Goal: Check status

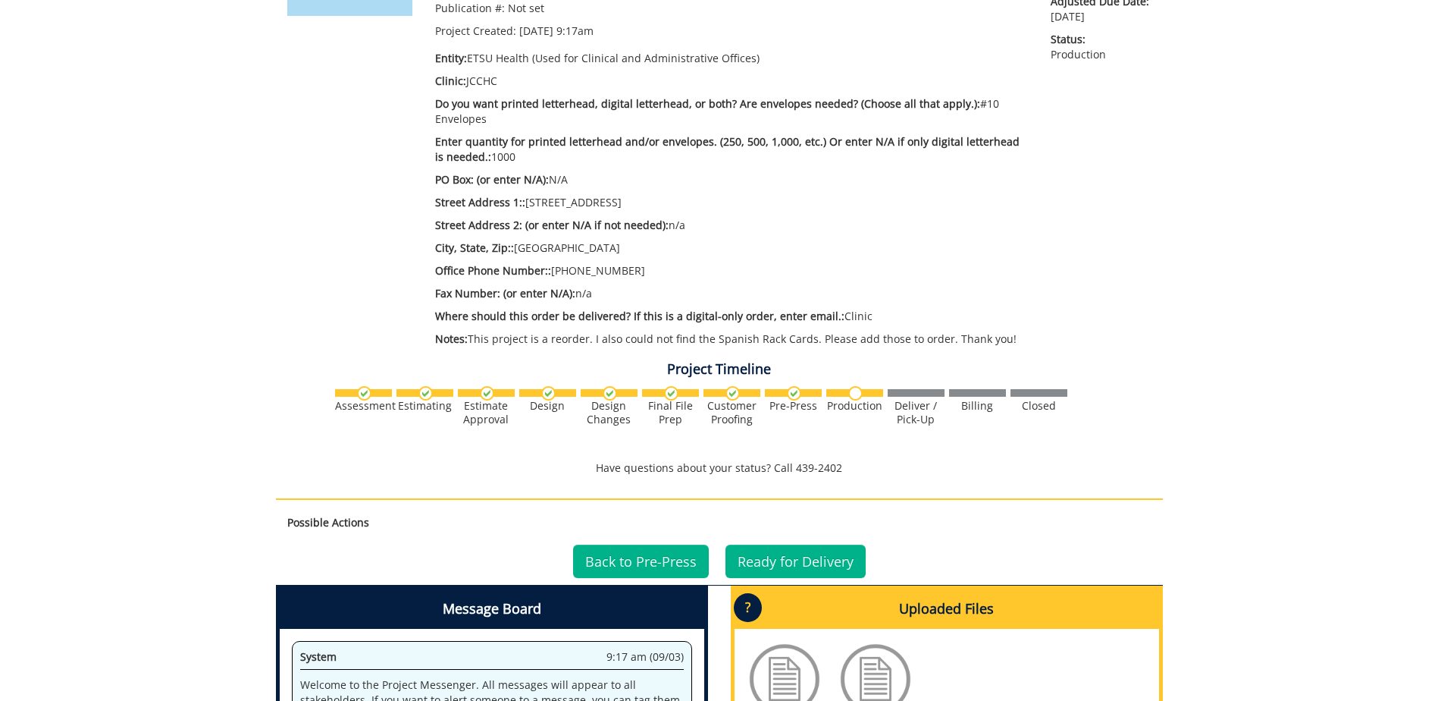
scroll to position [227, 0]
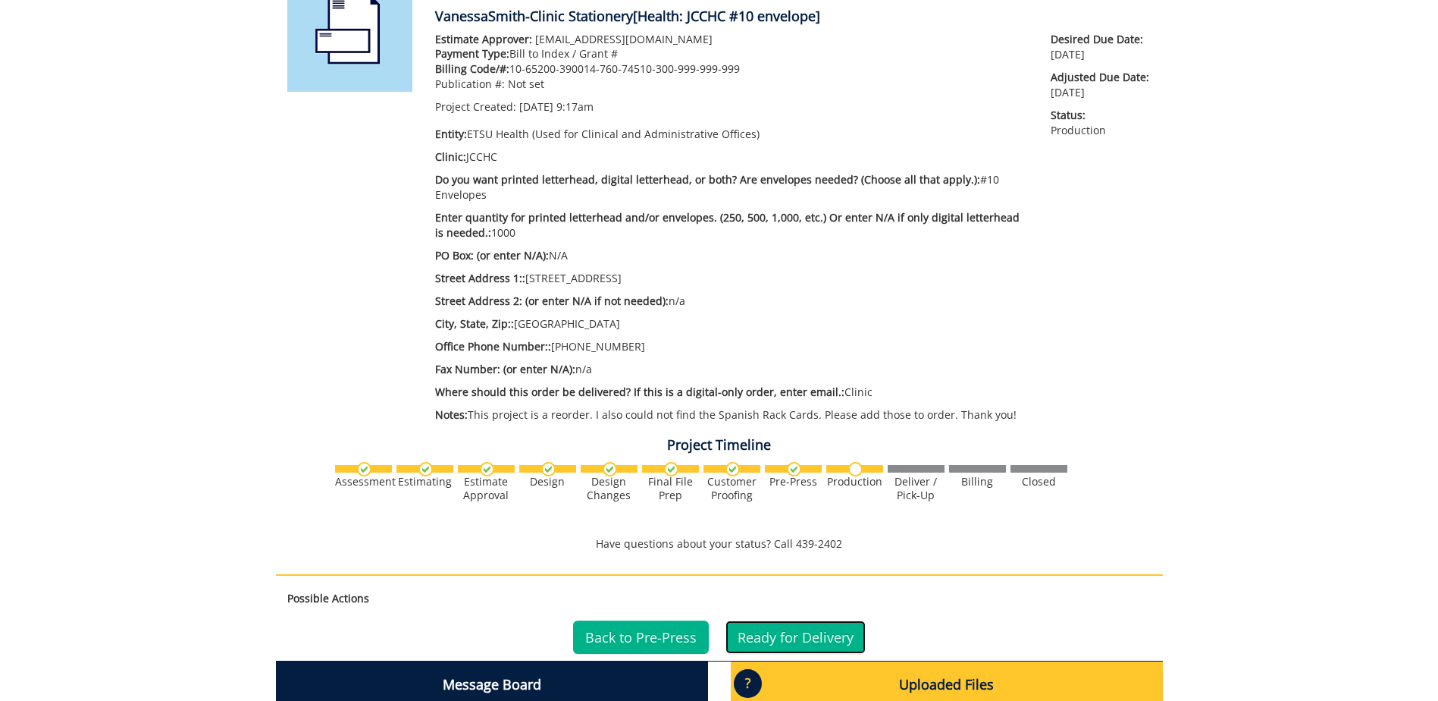
click at [760, 627] on link "Ready for Delivery" at bounding box center [796, 636] width 140 height 33
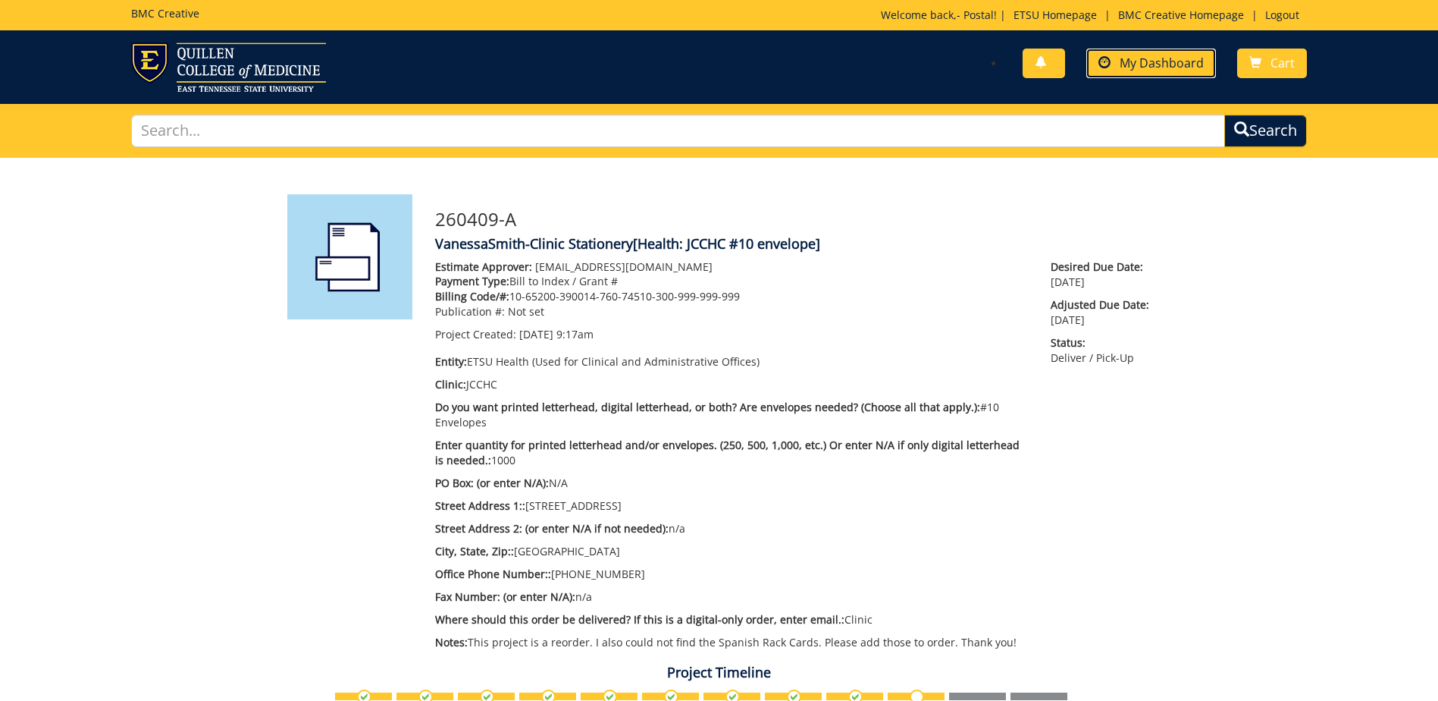
click at [1124, 62] on span "My Dashboard" at bounding box center [1162, 63] width 84 height 17
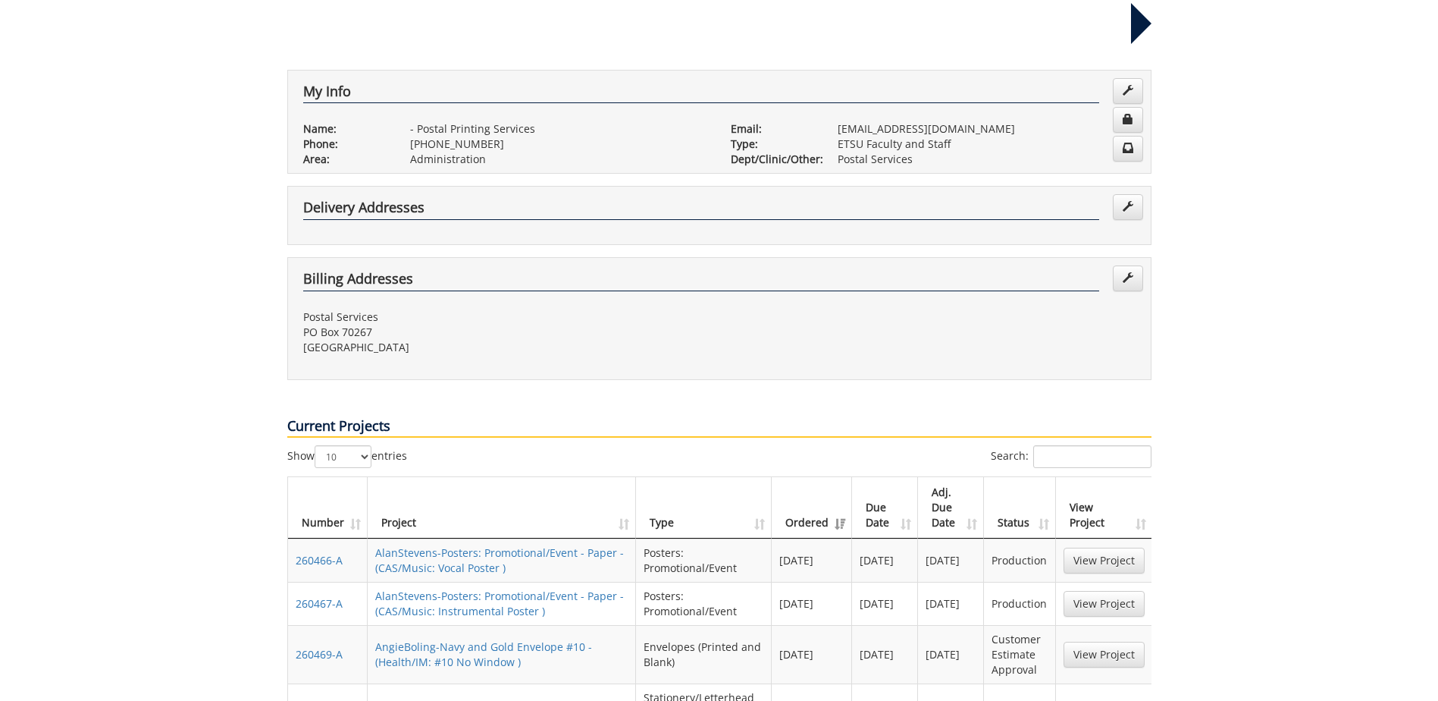
scroll to position [303, 0]
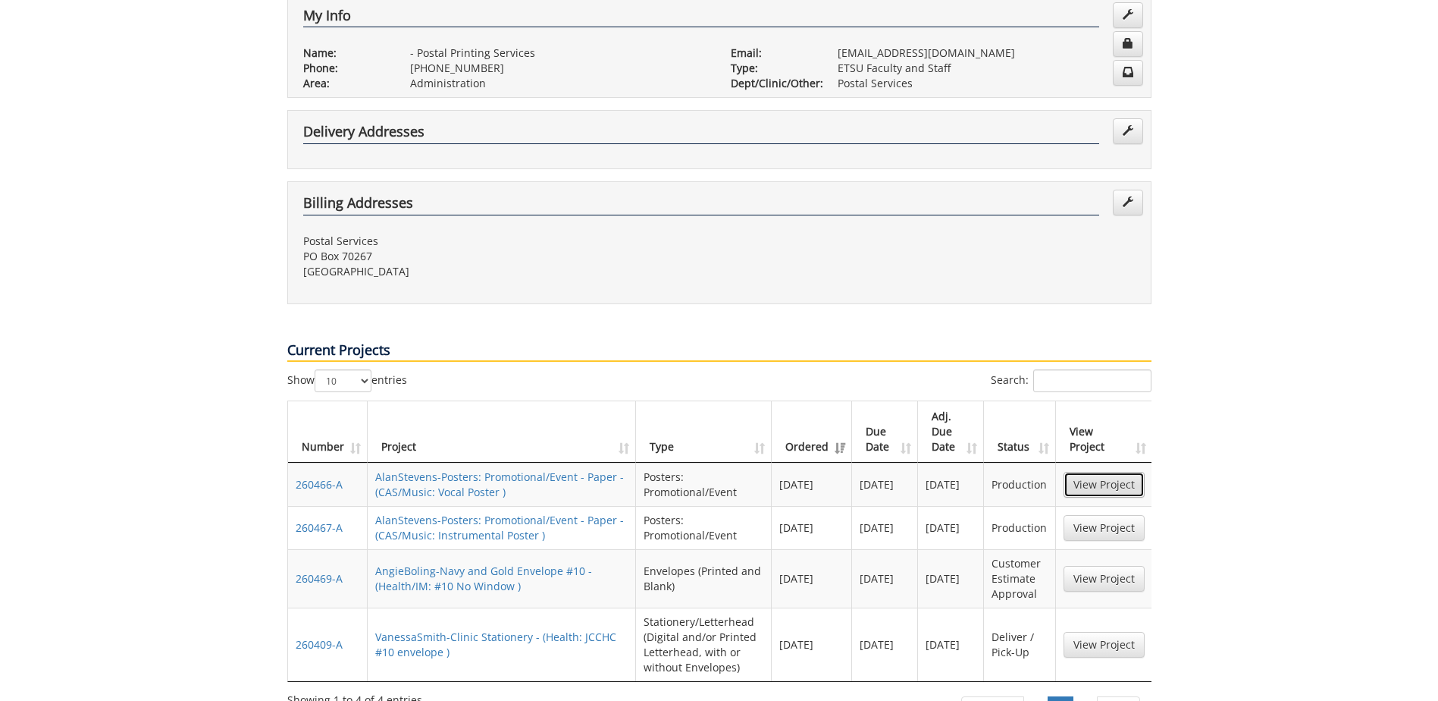
click at [1112, 472] on link "View Project" at bounding box center [1104, 485] width 81 height 26
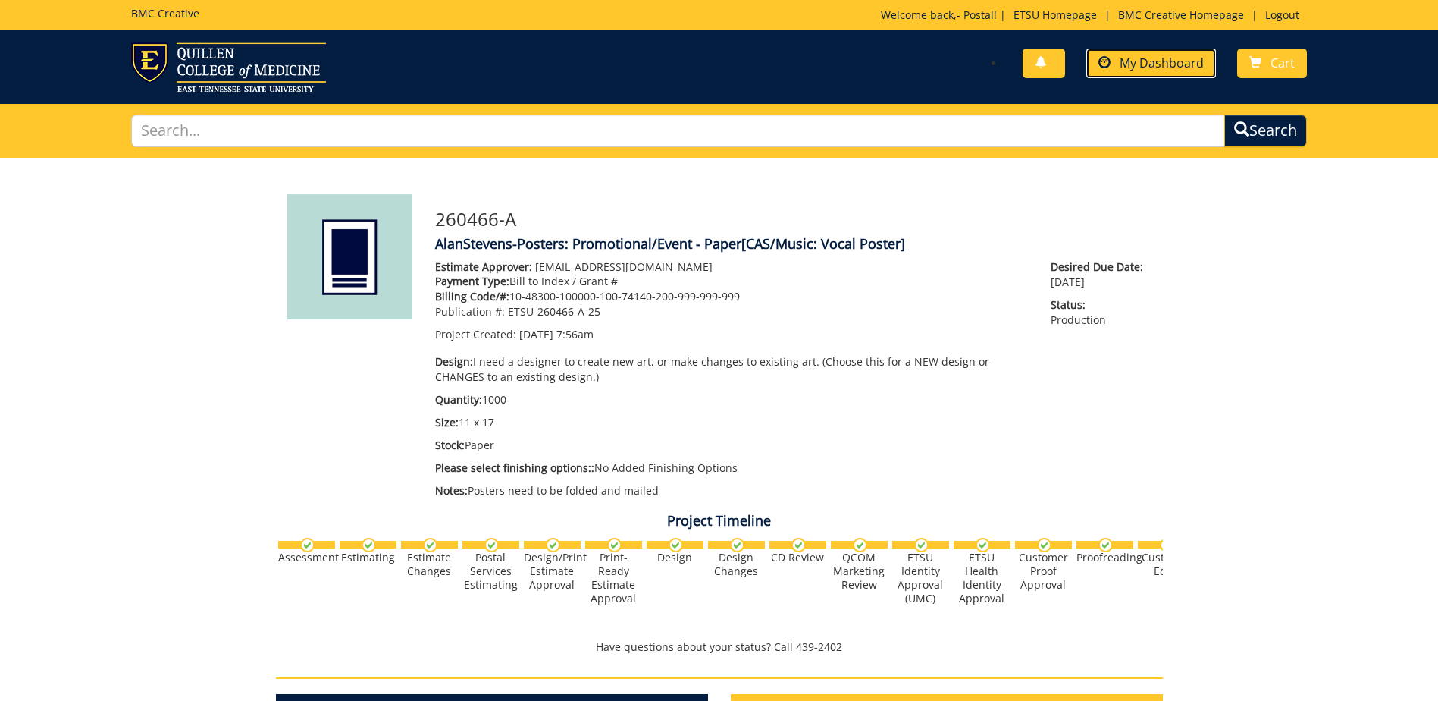
click at [1149, 64] on span "My Dashboard" at bounding box center [1162, 63] width 84 height 17
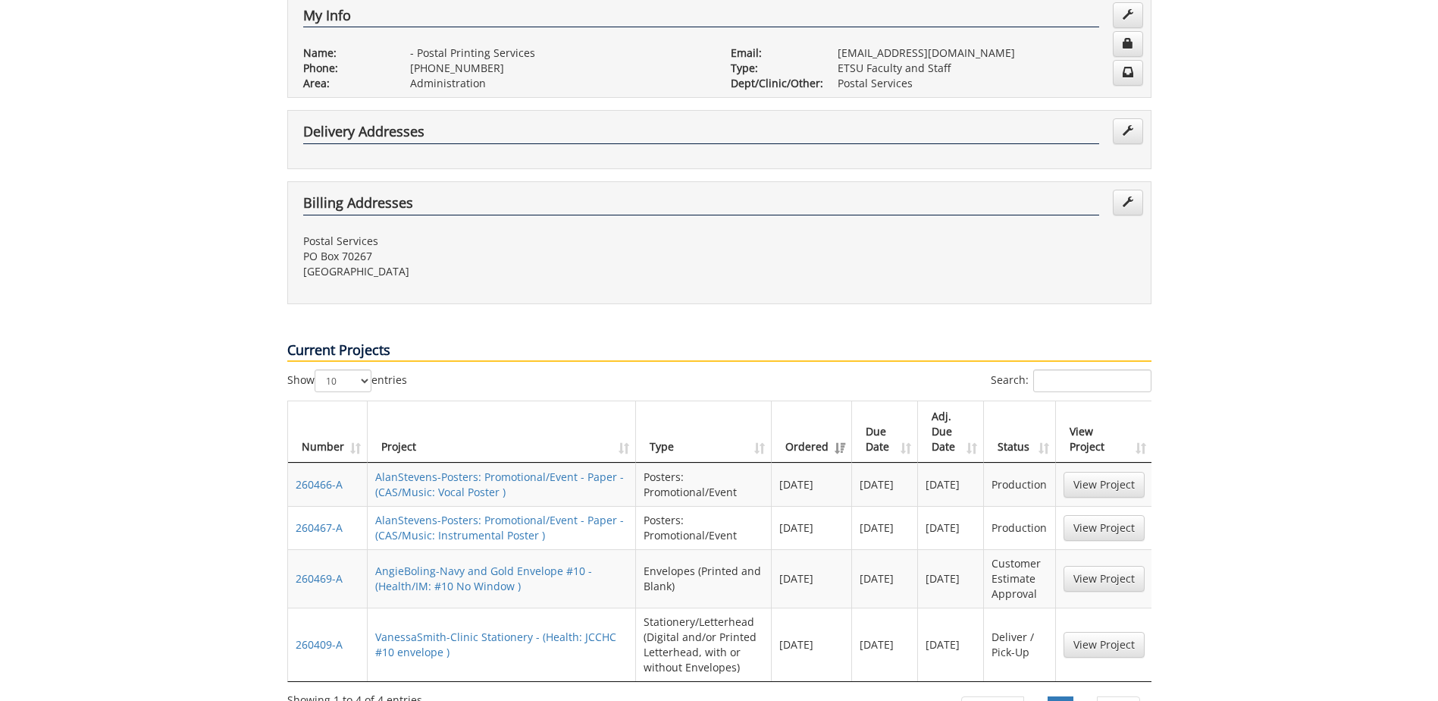
scroll to position [379, 0]
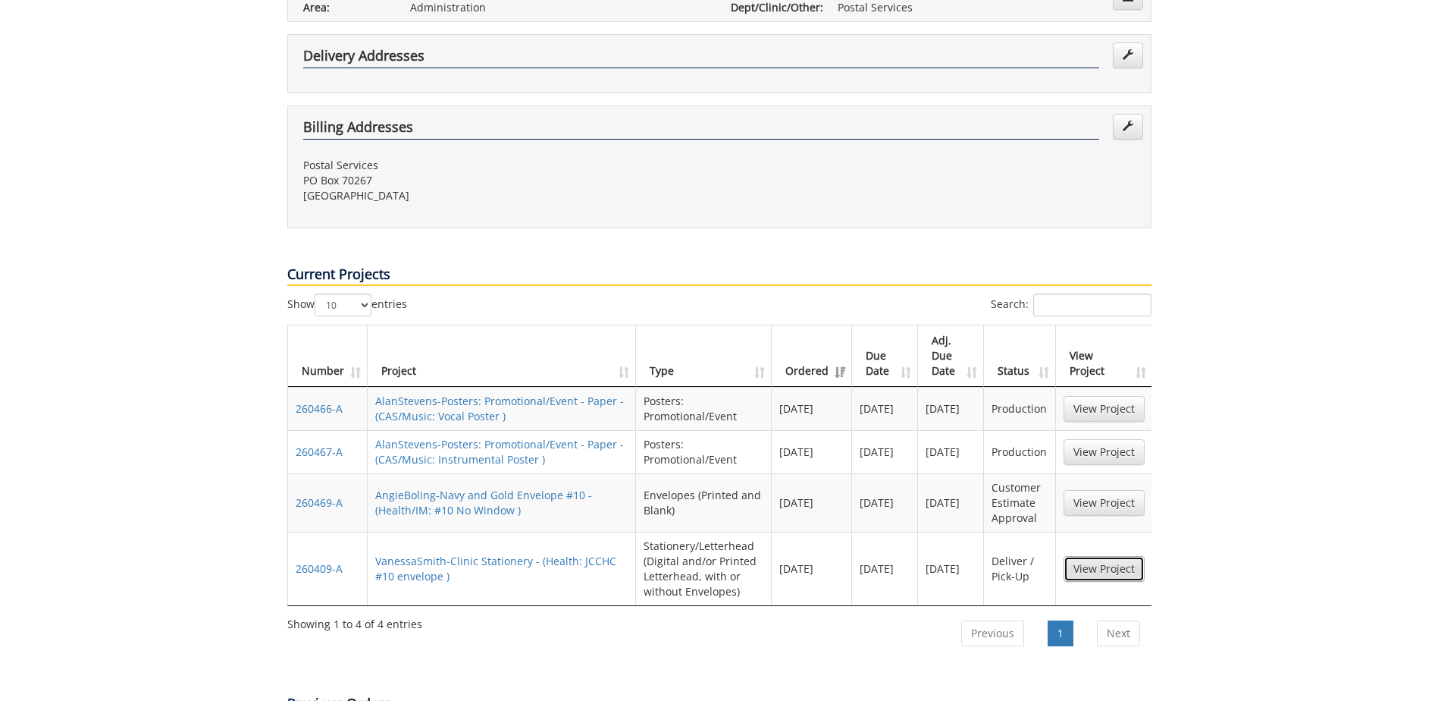
click at [1116, 556] on link "View Project" at bounding box center [1104, 569] width 81 height 26
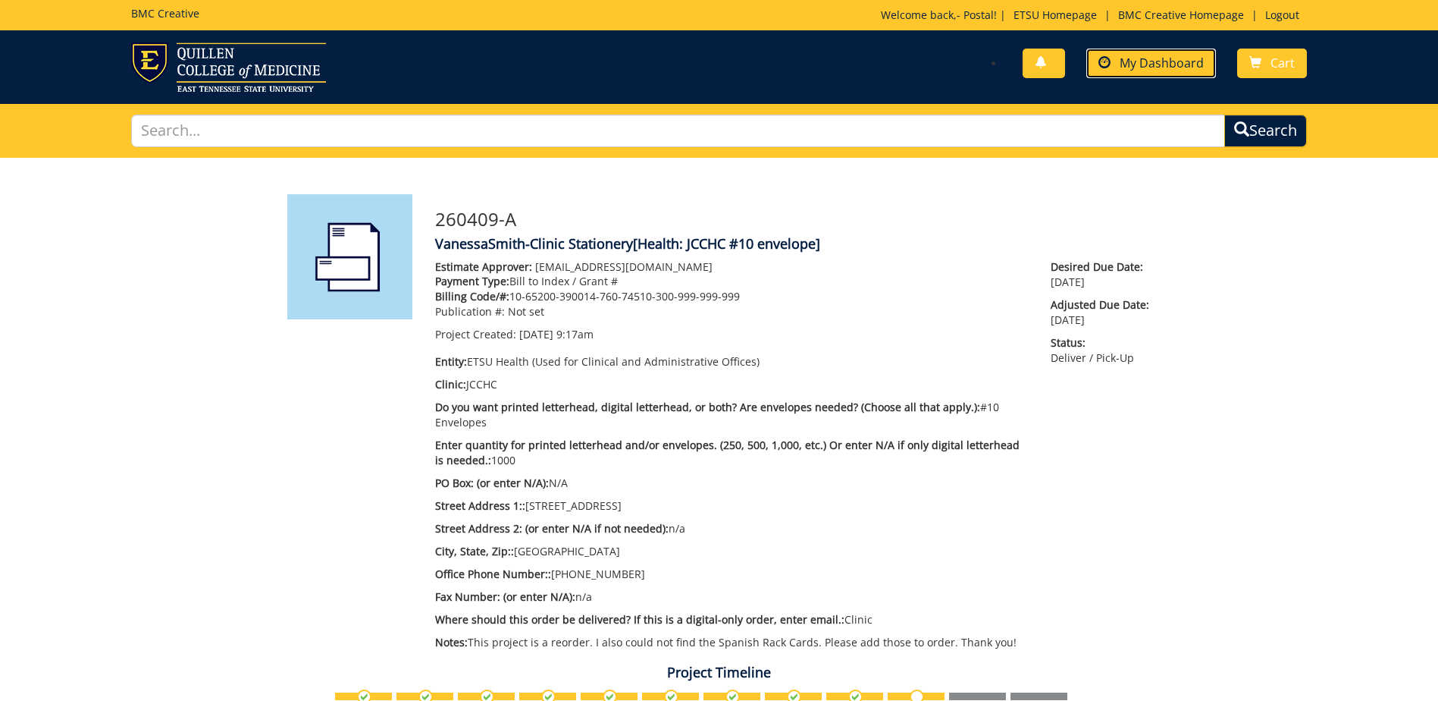
click at [1165, 68] on span "My Dashboard" at bounding box center [1162, 63] width 84 height 17
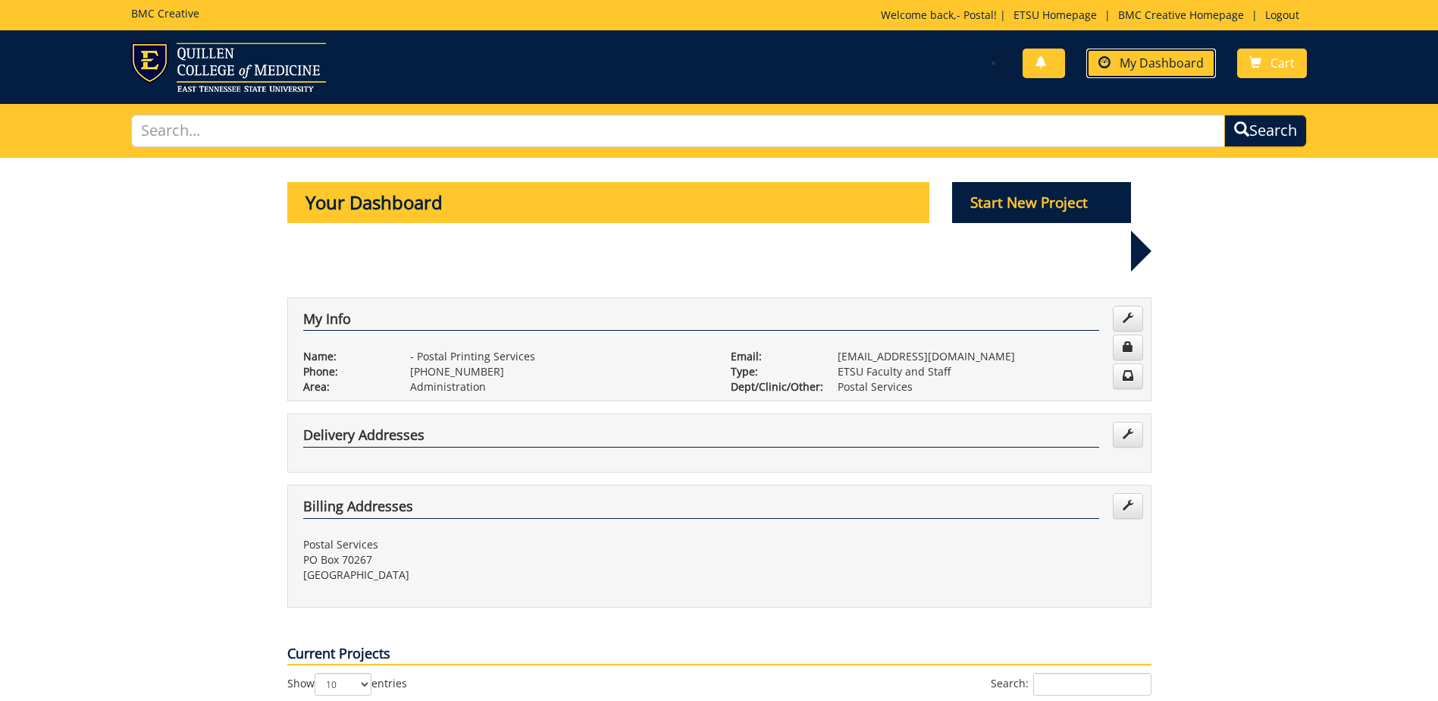
click at [1158, 63] on span "My Dashboard" at bounding box center [1162, 63] width 84 height 17
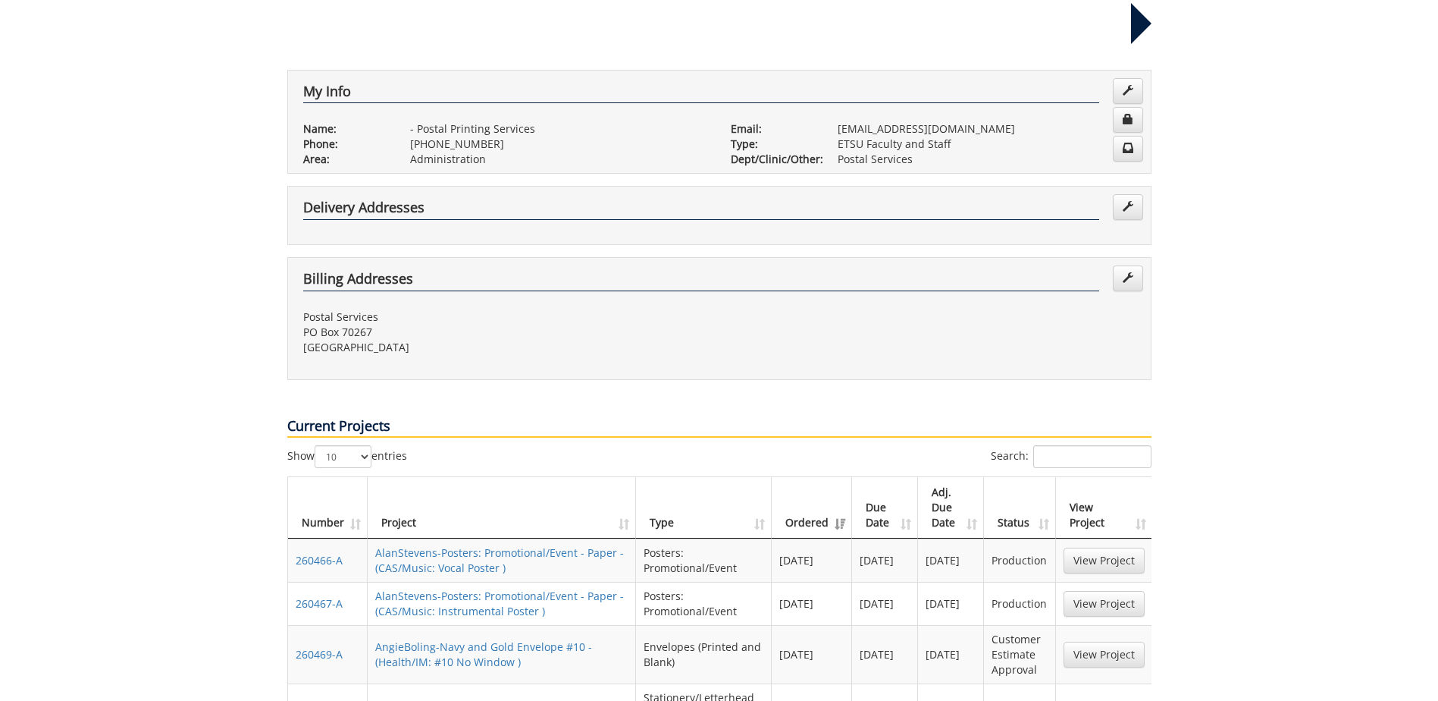
scroll to position [303, 0]
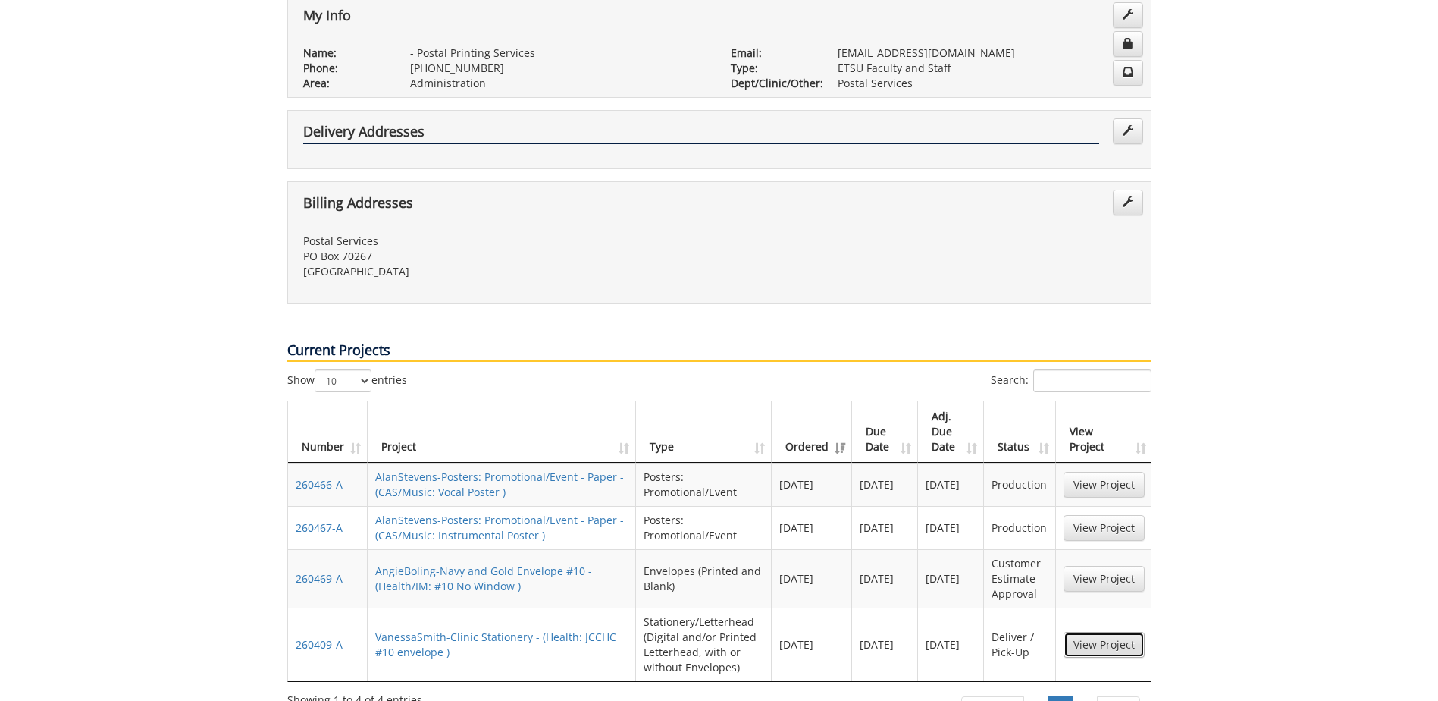
click at [1086, 632] on link "View Project" at bounding box center [1104, 645] width 81 height 26
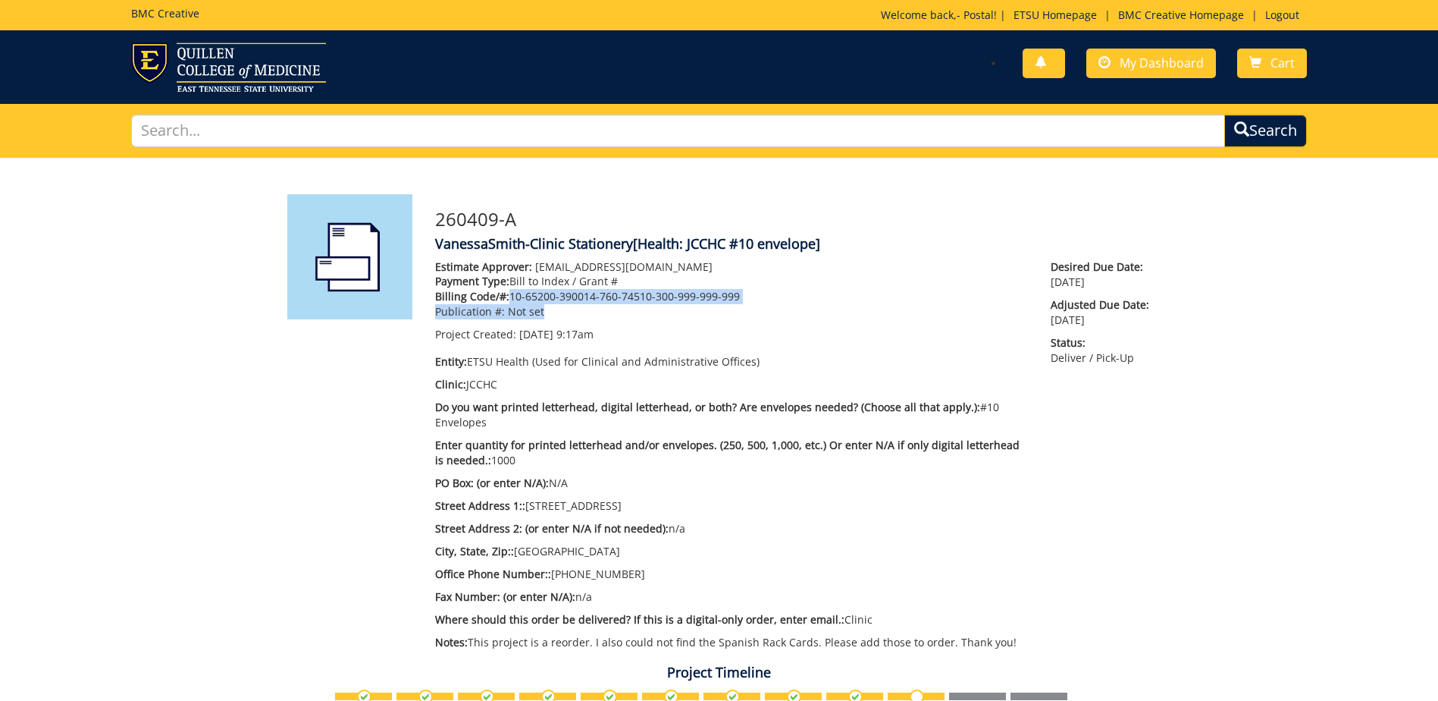
drag, startPoint x: 507, startPoint y: 293, endPoint x: 749, endPoint y: 304, distance: 242.1
click at [749, 304] on div "Estimate Approver: smithvm1@etsu.edu Payment Type: Bill to Index / Grant # Bill…" at bounding box center [732, 300] width 594 height 83
drag, startPoint x: 749, startPoint y: 304, endPoint x: 805, endPoint y: 334, distance: 63.4
click at [807, 334] on p "Project Created: 09/03/2025 9:17am" at bounding box center [732, 334] width 594 height 15
drag, startPoint x: 437, startPoint y: 293, endPoint x: 733, endPoint y: 299, distance: 295.7
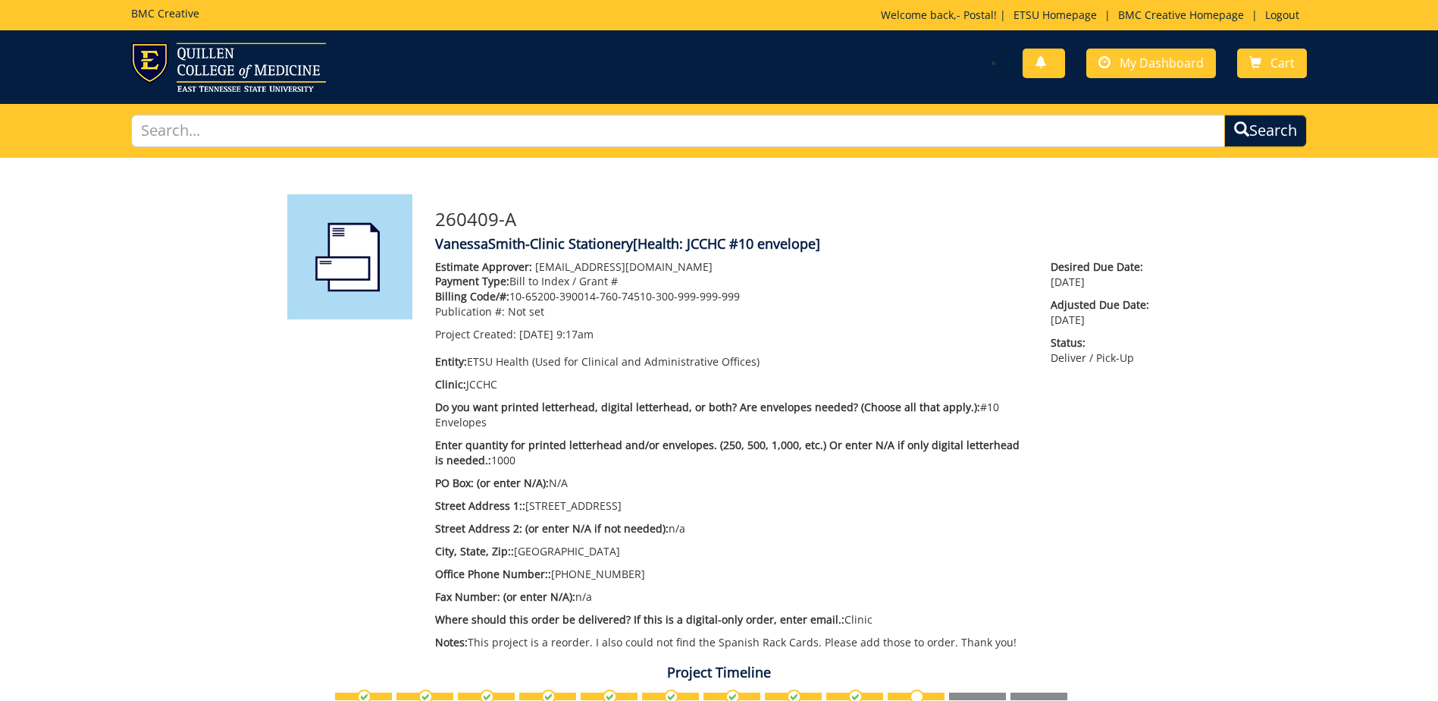
click at [733, 299] on p "Billing Code/#: 10-65200-390014-760-74510-300-999-999-999" at bounding box center [732, 296] width 594 height 15
drag, startPoint x: 733, startPoint y: 299, endPoint x: 717, endPoint y: 293, distance: 17.0
copy p "Billing Code/#: 10-65200-390014-760-74510-300-999-999-99"
drag, startPoint x: 735, startPoint y: 177, endPoint x: 747, endPoint y: 168, distance: 15.2
click at [737, 175] on div "260409-A VanessaSmith-Clinic Stationery [Health: JCCHC #10 envelope] Estimate A…" at bounding box center [719, 676] width 887 height 1036
